Goal: Browse casually

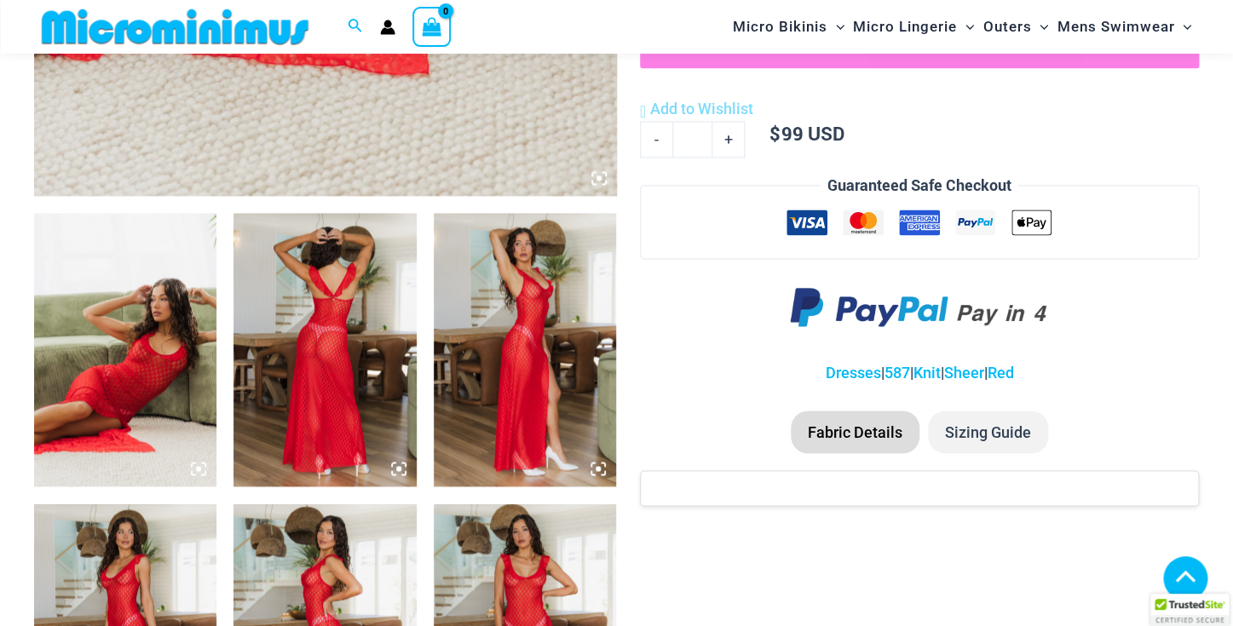
scroll to position [834, 0]
click at [186, 355] on img at bounding box center [125, 349] width 182 height 274
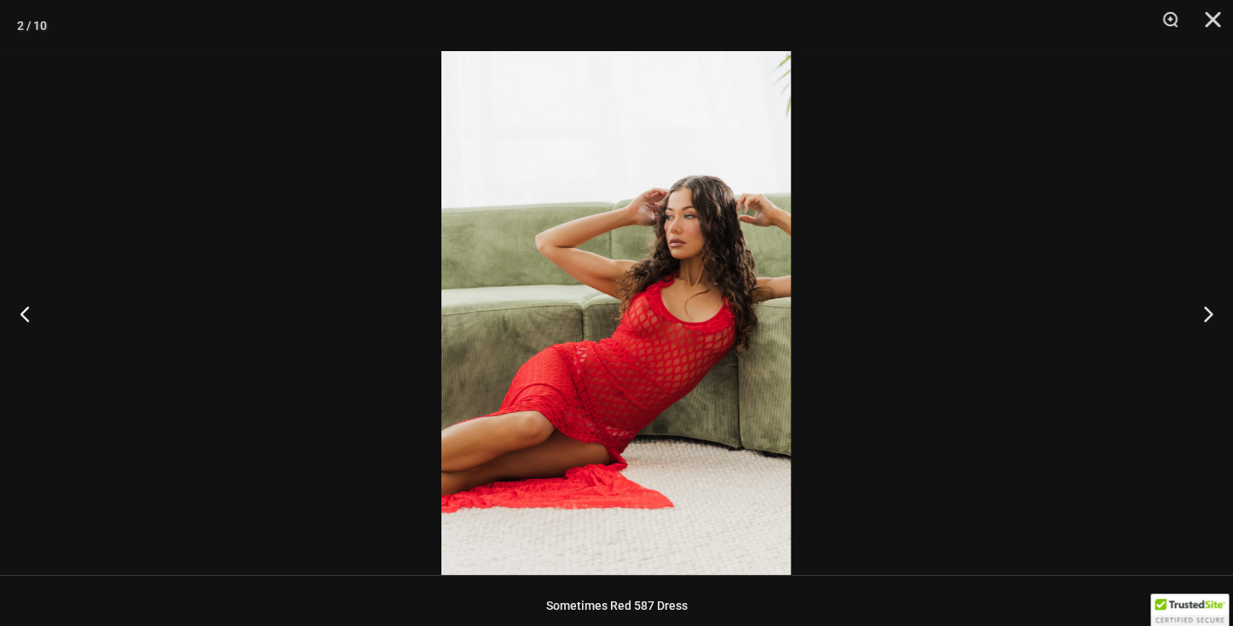
click at [186, 355] on div at bounding box center [616, 313] width 1233 height 626
click at [1213, 305] on button "Next" at bounding box center [1201, 313] width 64 height 85
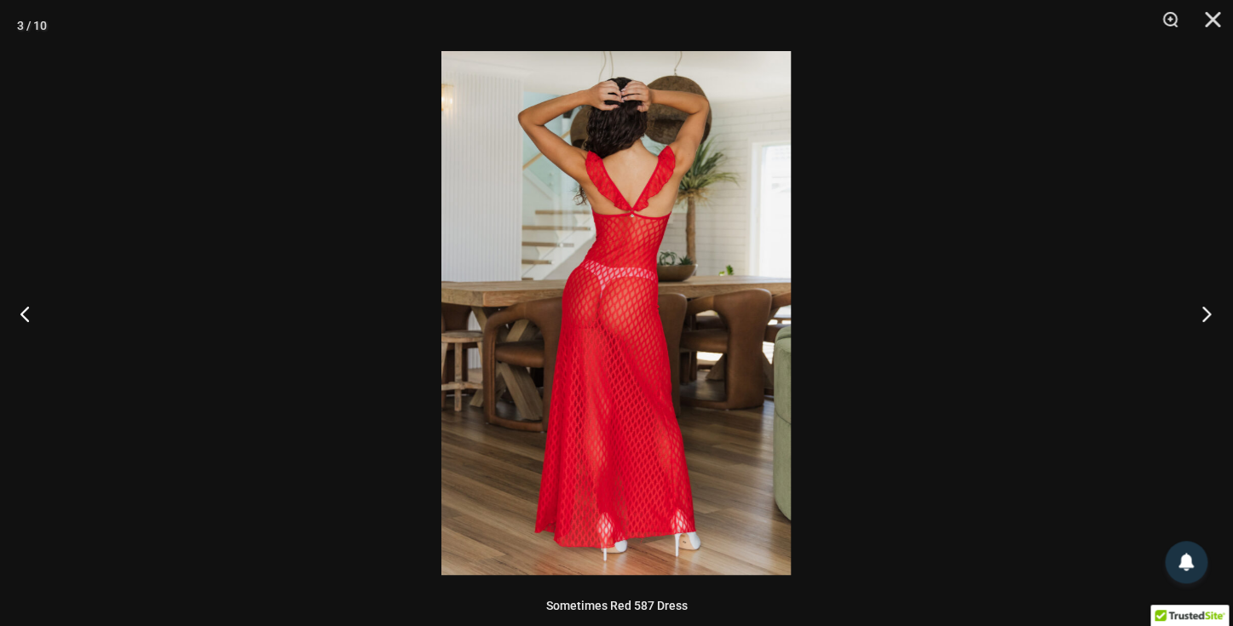
click at [1213, 305] on button "Next" at bounding box center [1201, 313] width 64 height 85
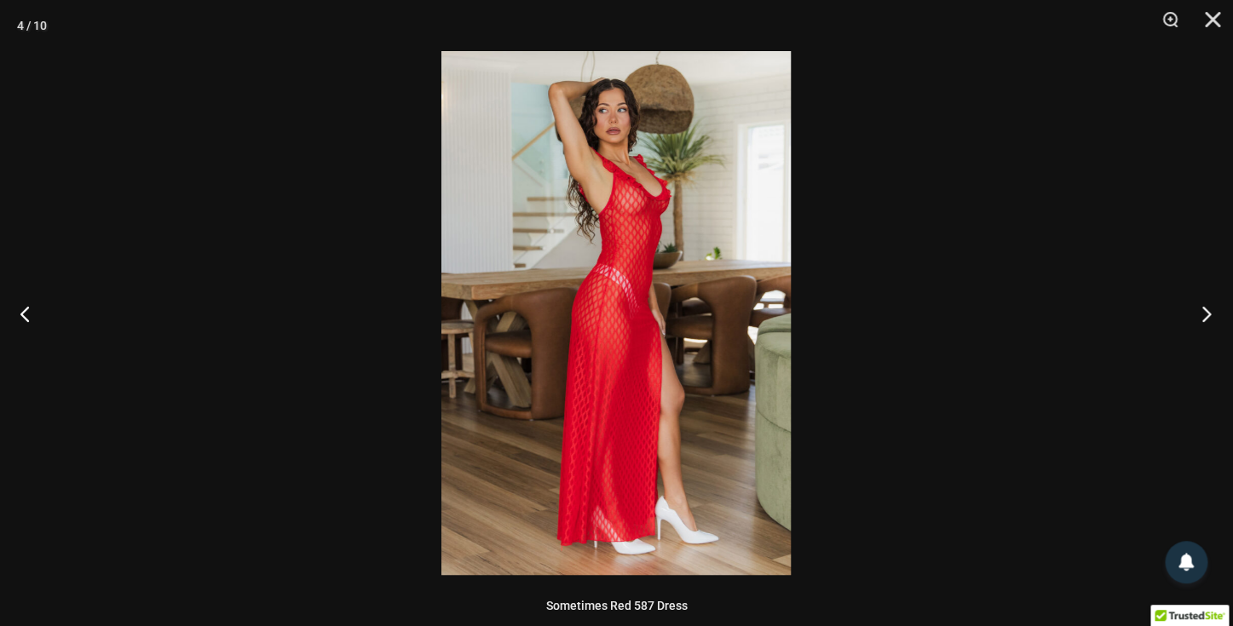
click at [1213, 305] on button "Next" at bounding box center [1201, 313] width 64 height 85
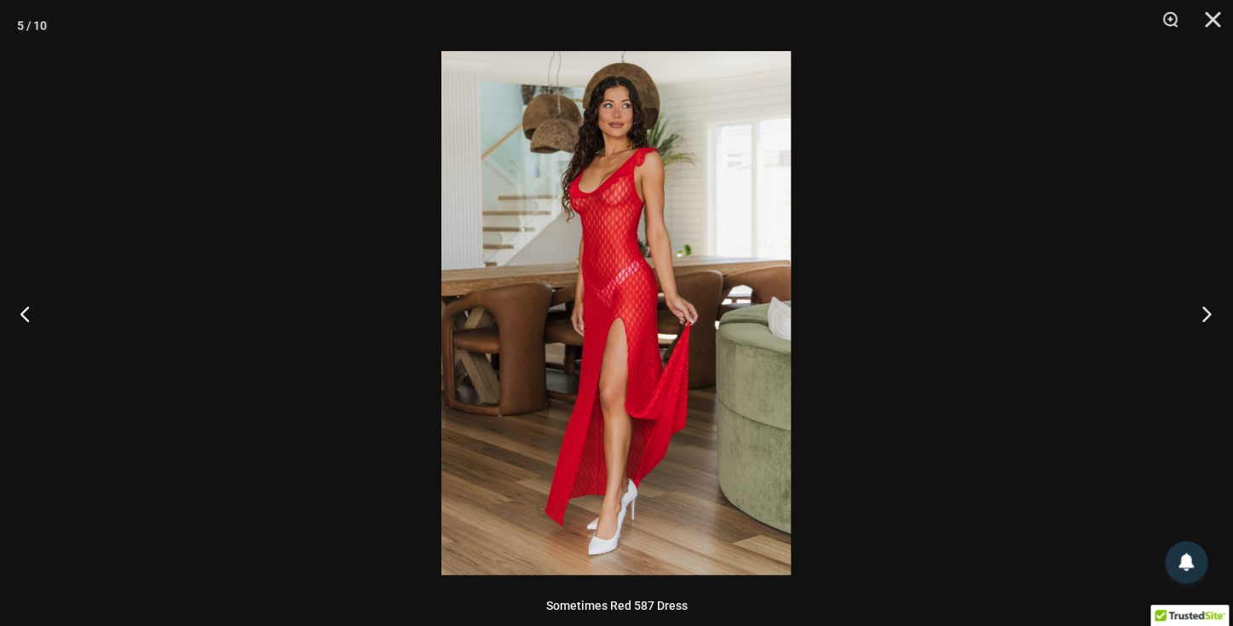
click at [1213, 305] on button "Next" at bounding box center [1201, 313] width 64 height 85
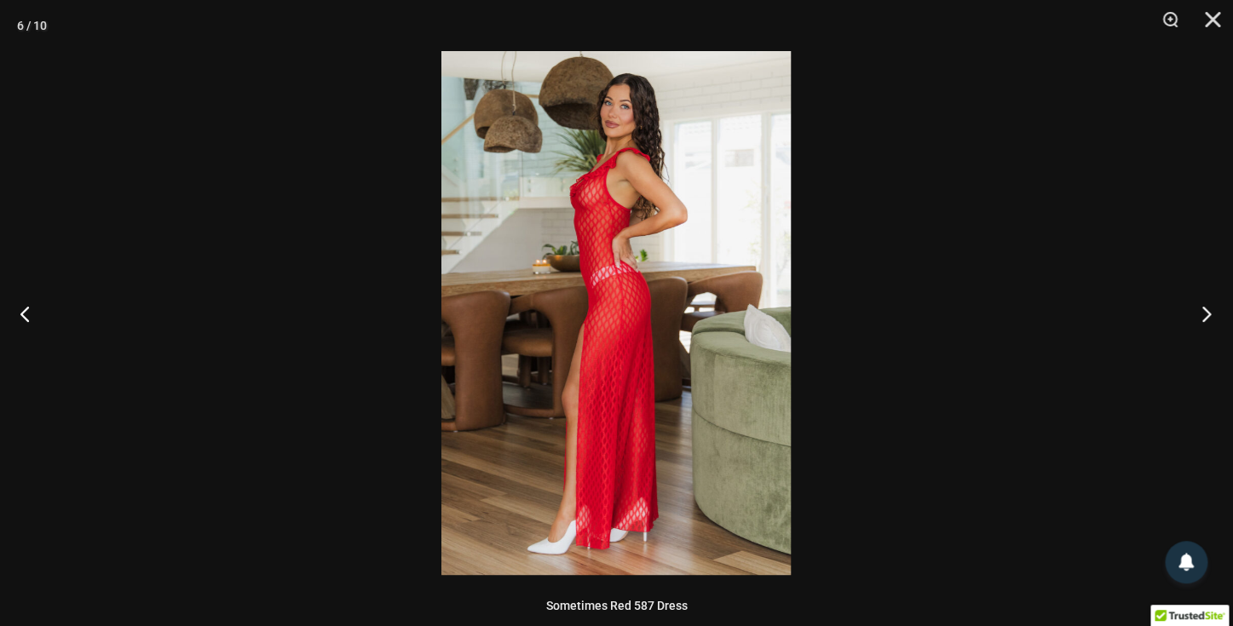
click at [1213, 305] on button "Next" at bounding box center [1201, 313] width 64 height 85
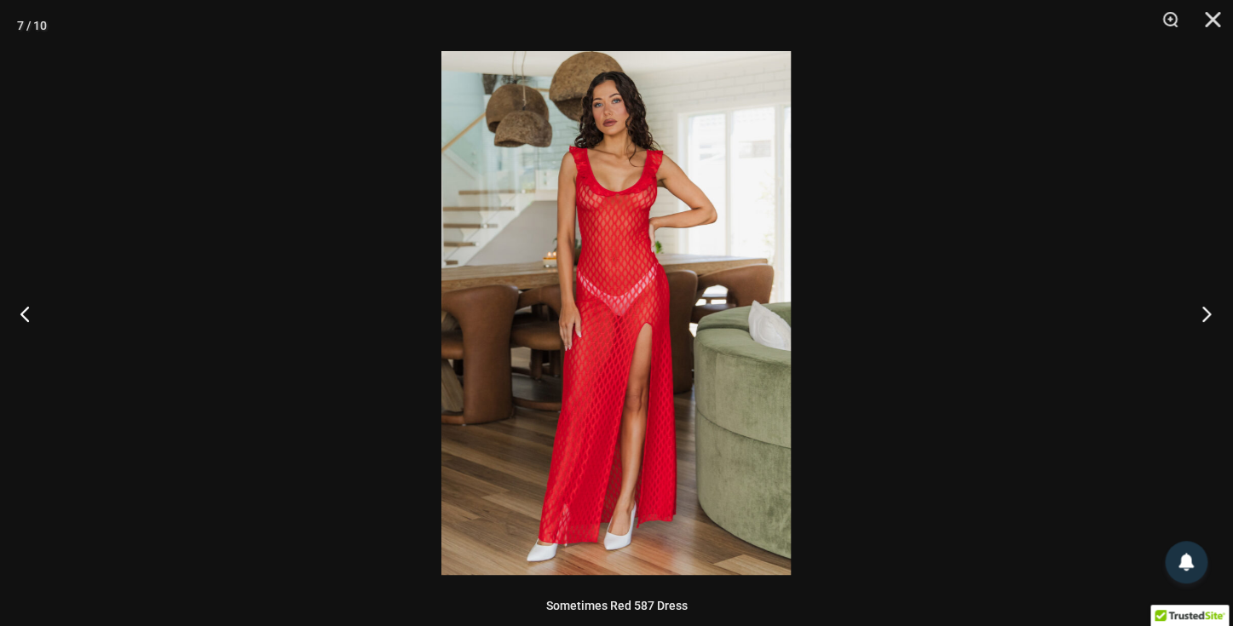
click at [1213, 306] on button "Next" at bounding box center [1201, 313] width 64 height 85
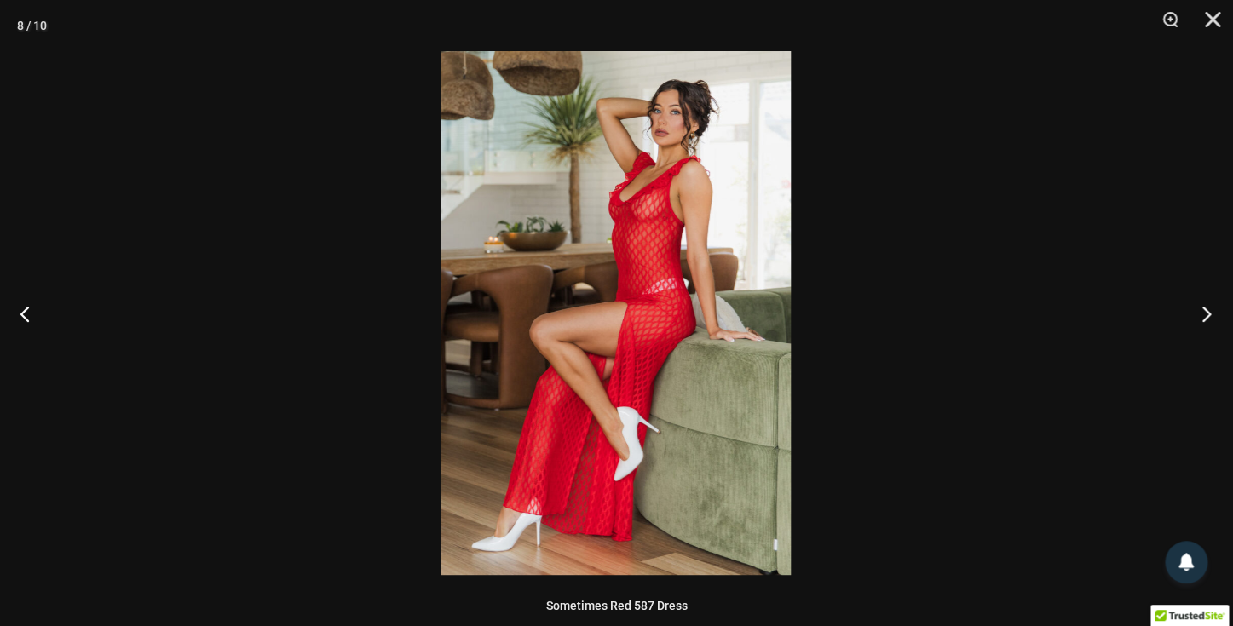
click at [1213, 307] on button "Next" at bounding box center [1201, 313] width 64 height 85
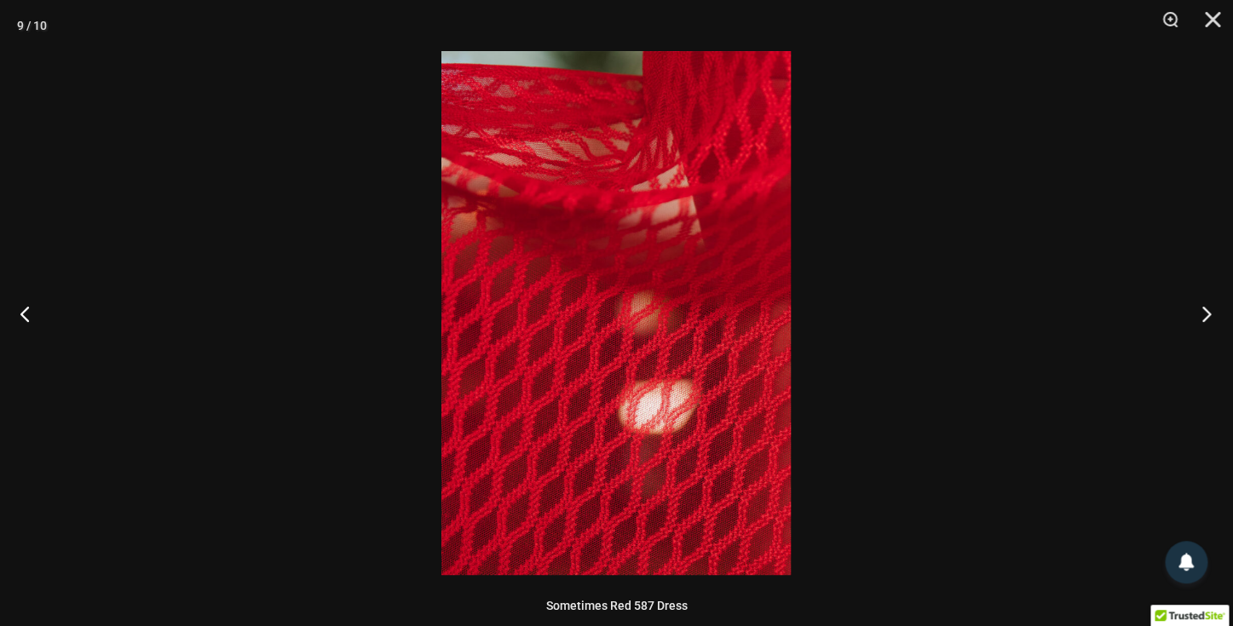
click at [1213, 307] on button "Next" at bounding box center [1201, 313] width 64 height 85
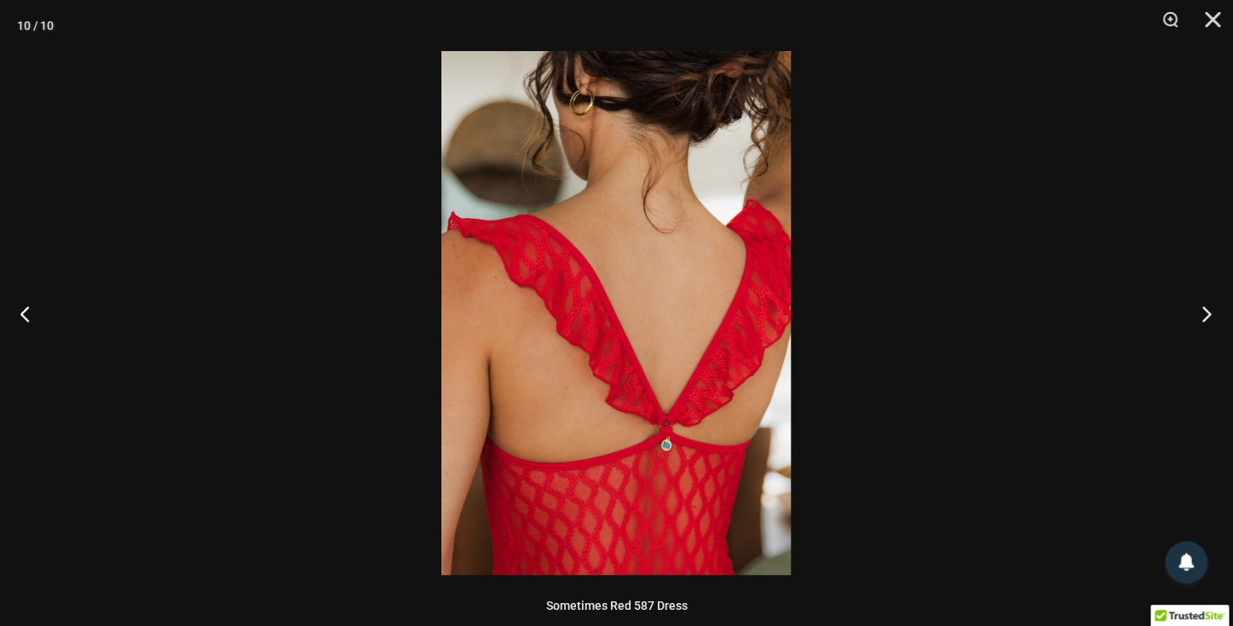
click at [1213, 307] on button "Next" at bounding box center [1201, 313] width 64 height 85
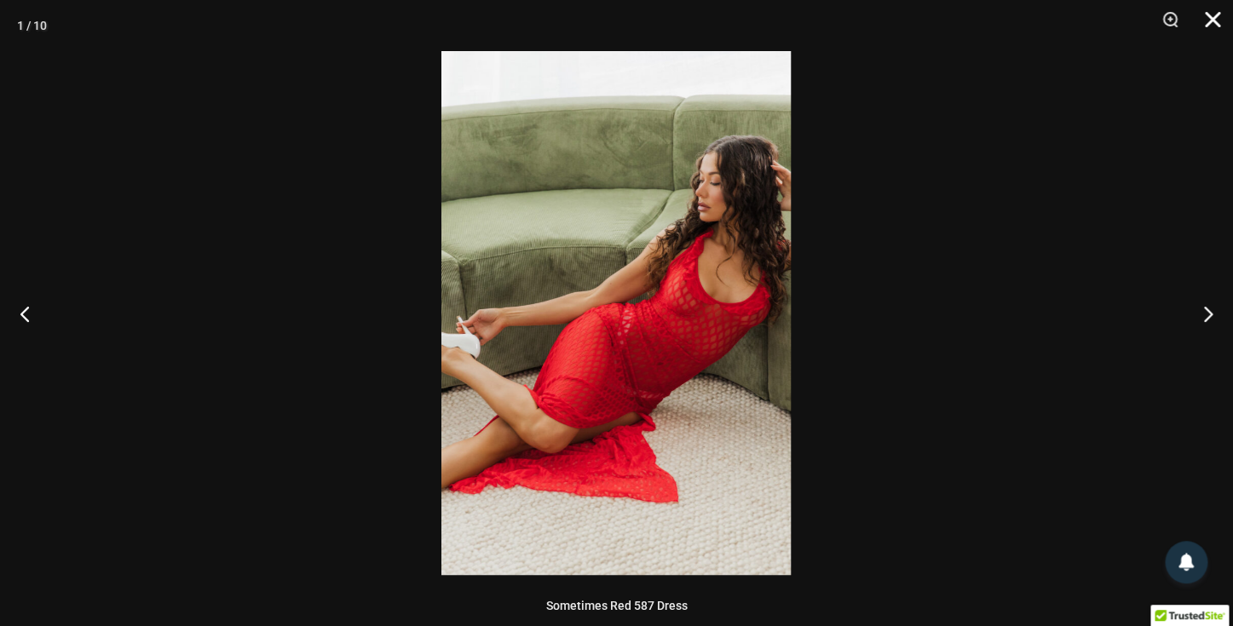
click at [1214, 18] on button "Close" at bounding box center [1206, 25] width 43 height 51
